Goal: Transaction & Acquisition: Subscribe to service/newsletter

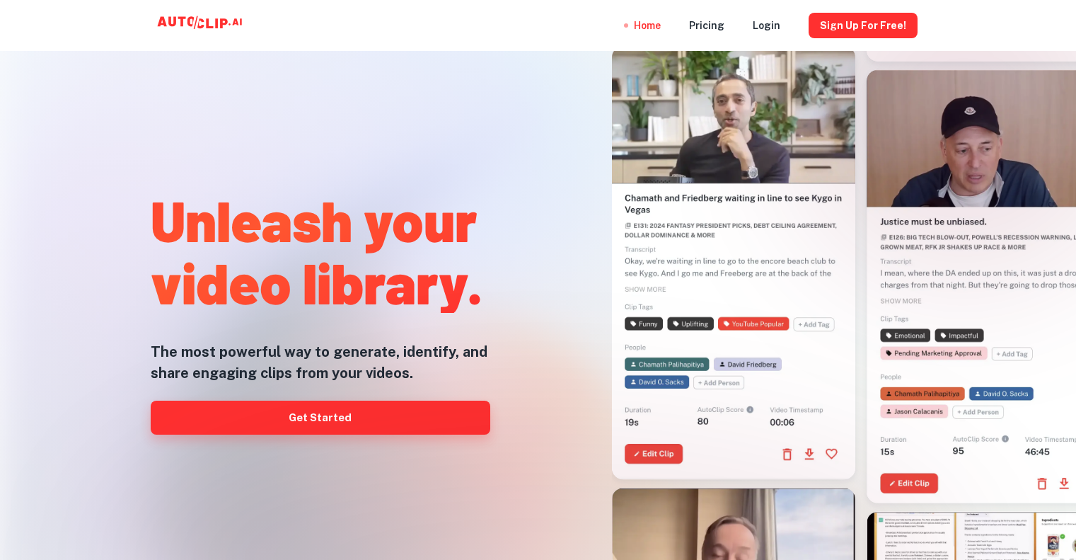
click at [329, 411] on link "Get Started" at bounding box center [321, 417] width 340 height 34
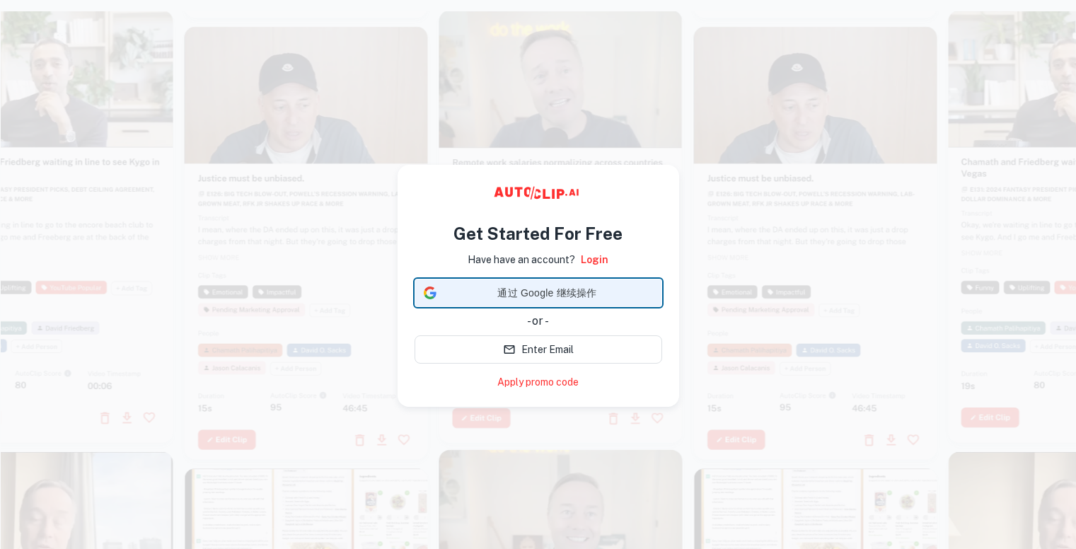
click at [520, 294] on span "通过 Google 继续操作" at bounding box center [547, 293] width 211 height 15
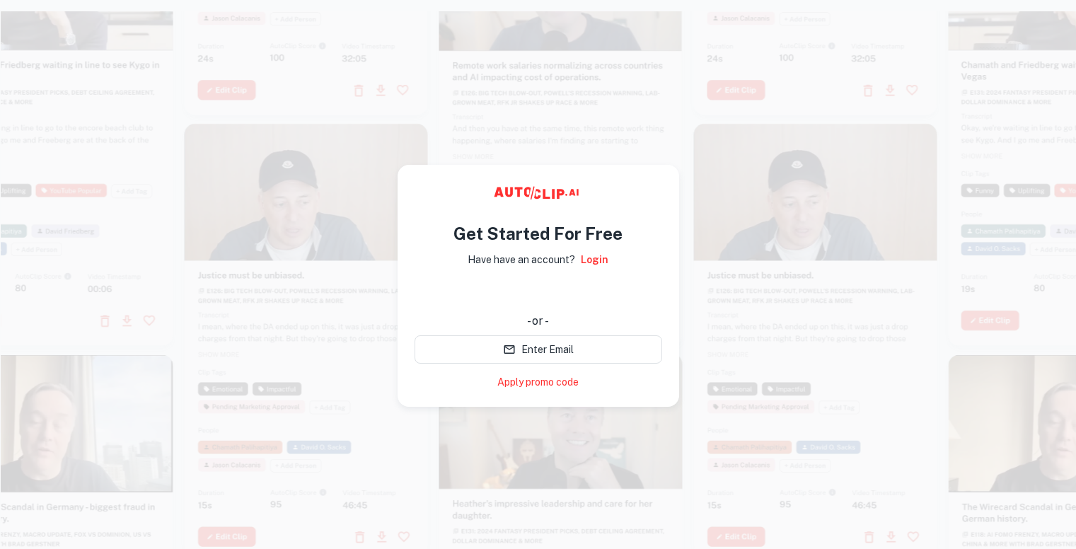
click at [216, 271] on div at bounding box center [306, 340] width 243 height 433
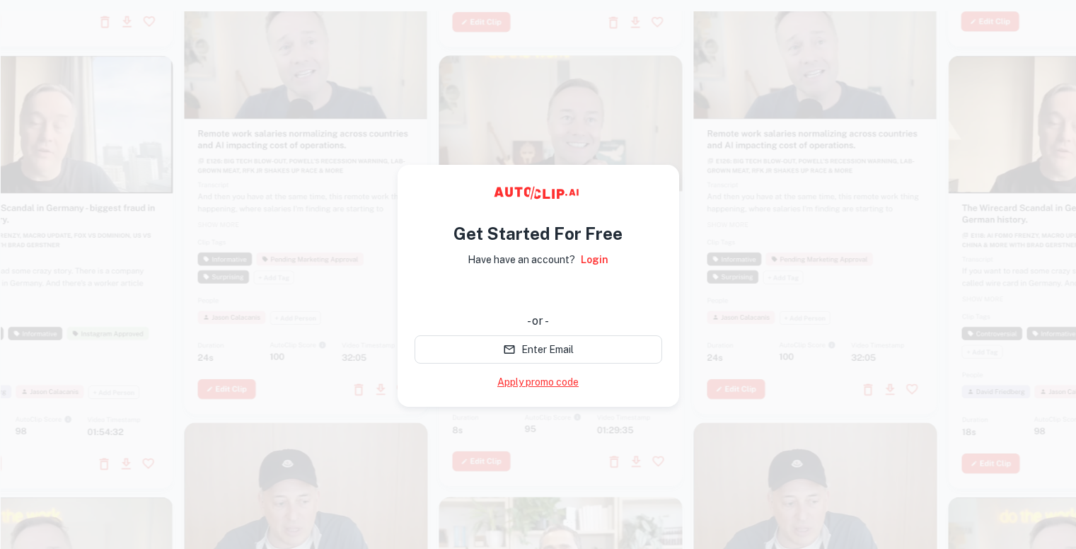
click at [563, 381] on link "Apply promo code" at bounding box center [537, 382] width 81 height 15
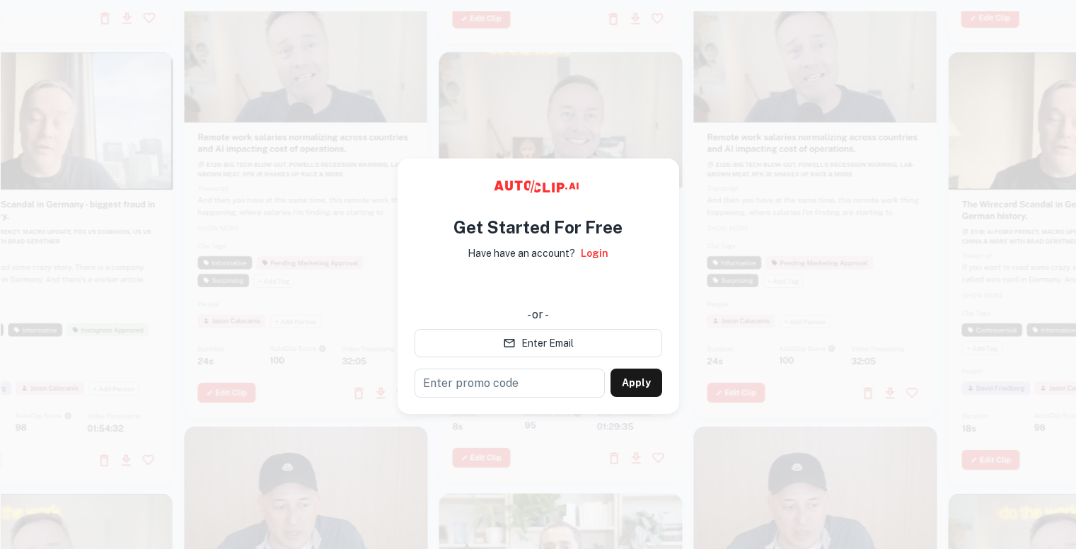
drag, startPoint x: 751, startPoint y: 268, endPoint x: 647, endPoint y: 261, distance: 104.9
click at [748, 270] on div at bounding box center [815, 200] width 243 height 433
click at [529, 339] on button "Enter Email" at bounding box center [539, 343] width 248 height 28
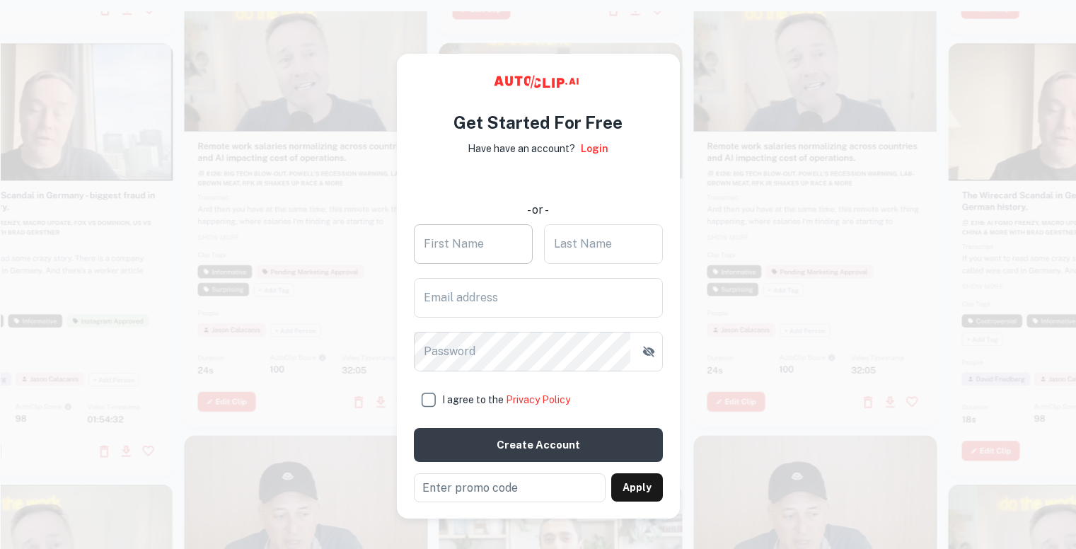
click at [498, 238] on input "First Name" at bounding box center [473, 244] width 119 height 40
drag, startPoint x: 550, startPoint y: 303, endPoint x: 544, endPoint y: 315, distance: 14.2
click at [550, 303] on input "Email address" at bounding box center [538, 298] width 249 height 40
